Goal: Transaction & Acquisition: Book appointment/travel/reservation

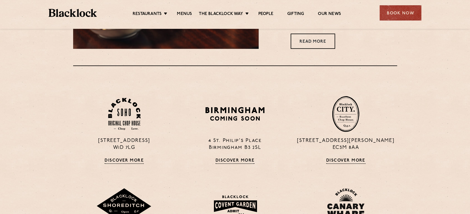
scroll to position [339, 0]
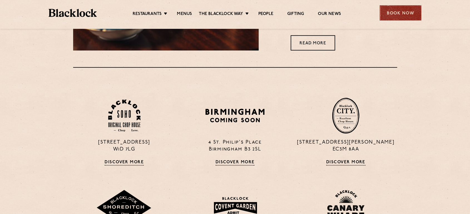
click at [382, 11] on div "Book Now" at bounding box center [400, 12] width 42 height 15
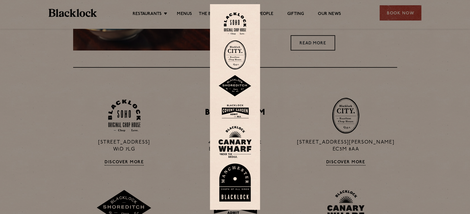
click at [240, 35] on div at bounding box center [235, 107] width 50 height 206
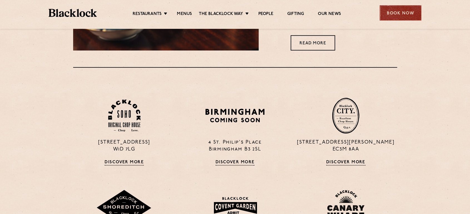
click at [418, 17] on div "Book Now" at bounding box center [400, 12] width 42 height 15
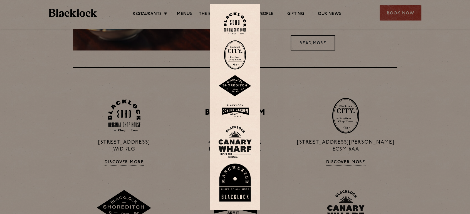
click at [245, 29] on img at bounding box center [235, 24] width 22 height 23
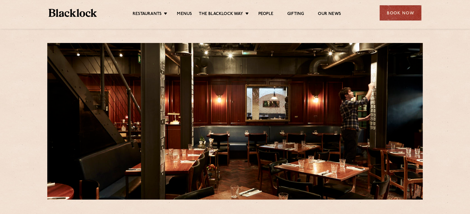
click at [409, 5] on div "Restaurants [GEOGRAPHIC_DATA] [GEOGRAPHIC_DATA] [GEOGRAPHIC_DATA] [GEOGRAPHIC_D…" at bounding box center [234, 12] width 389 height 25
click at [395, 9] on div "Book Now" at bounding box center [400, 12] width 42 height 15
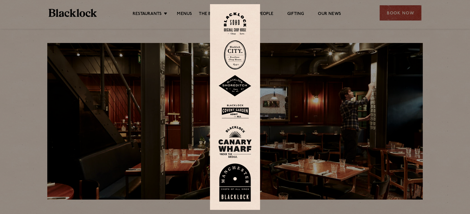
click at [233, 117] on img at bounding box center [234, 112] width 33 height 18
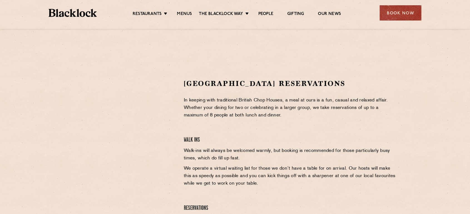
scroll to position [143, 0]
